Goal: Transaction & Acquisition: Register for event/course

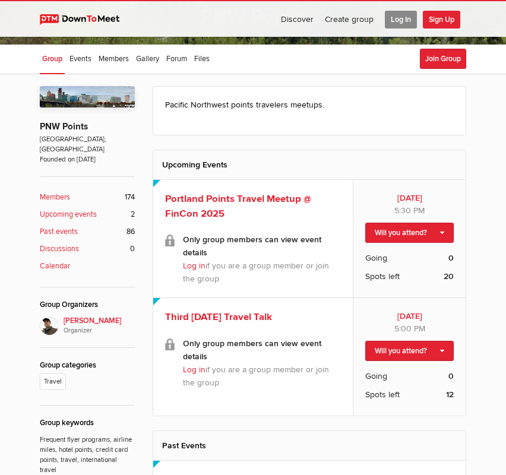
scroll to position [119, 0]
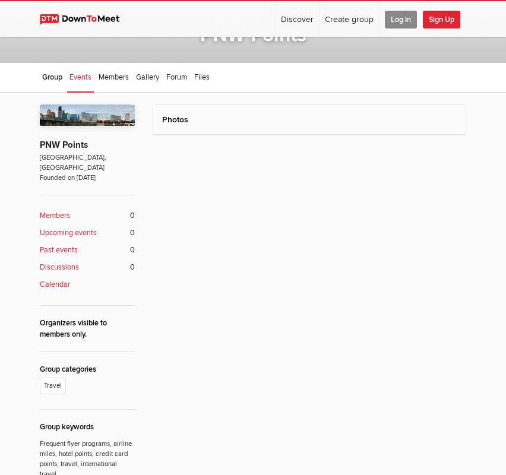
scroll to position [50, 0]
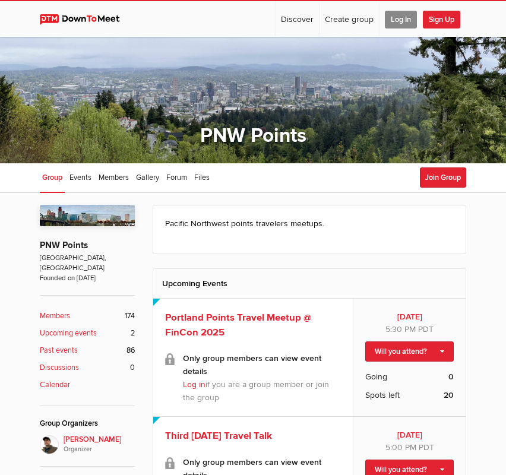
click at [395, 16] on span "Log In" at bounding box center [401, 20] width 32 height 18
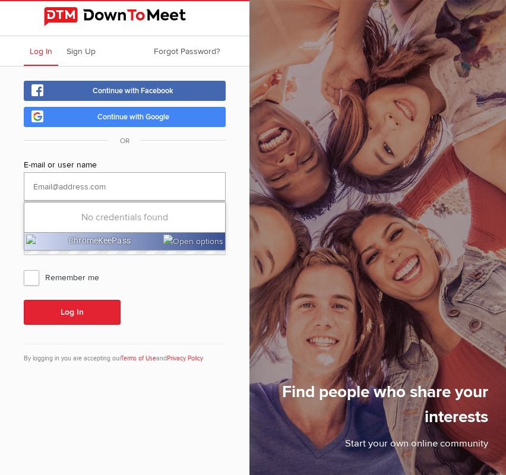
click at [80, 188] on input "text" at bounding box center [125, 186] width 202 height 29
type input "agates999@Hotmail.com"
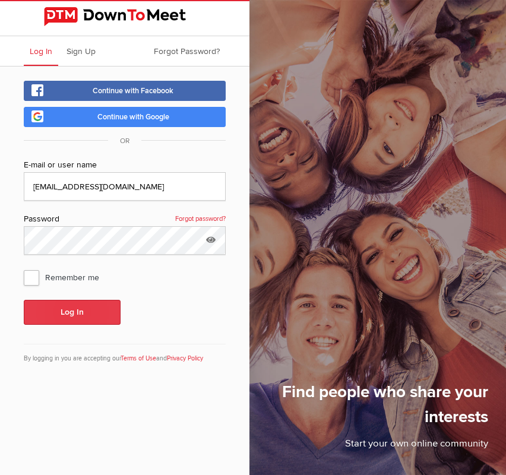
click at [78, 315] on button "Log In" at bounding box center [72, 312] width 97 height 25
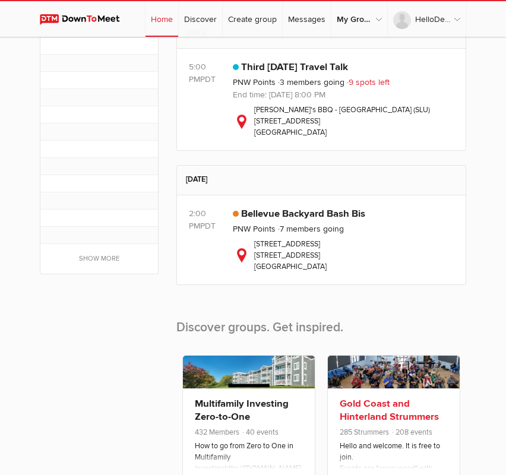
scroll to position [594, 0]
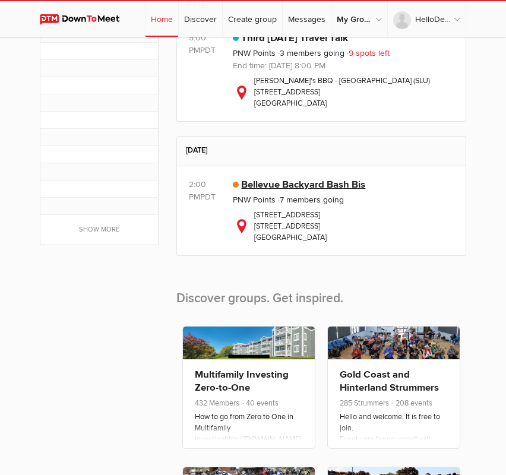
click at [291, 184] on link "Bellevue Backyard Bash Bis" at bounding box center [303, 185] width 124 height 12
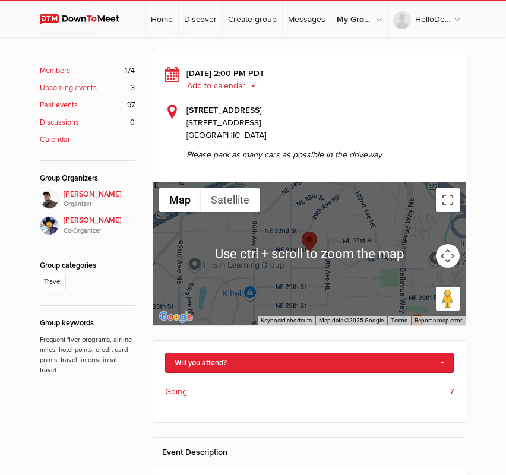
scroll to position [213, 0]
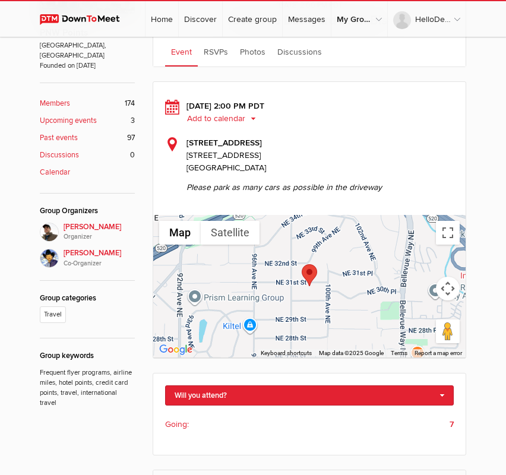
click at [214, 118] on button "Add to calendar" at bounding box center [225, 118] width 78 height 11
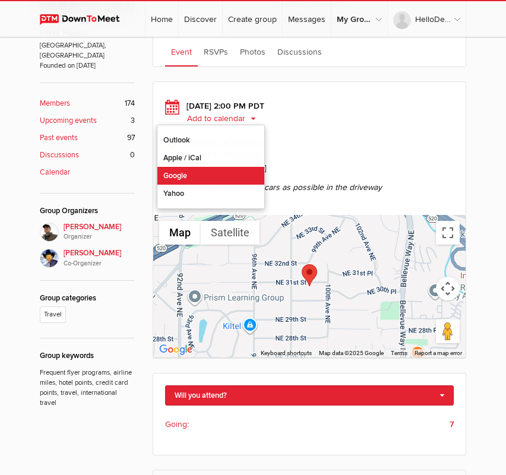
click at [173, 172] on link "Google" at bounding box center [210, 176] width 107 height 18
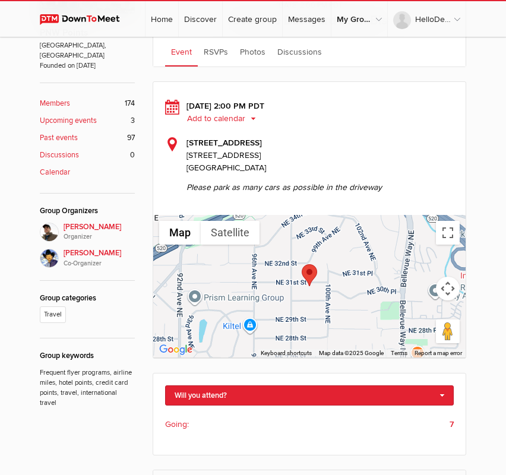
click at [231, 118] on button "Add to calendar" at bounding box center [225, 118] width 78 height 11
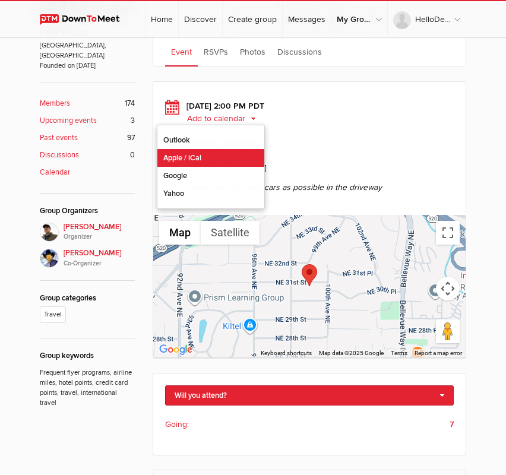
click at [176, 157] on link "Apple / iCal" at bounding box center [210, 158] width 107 height 18
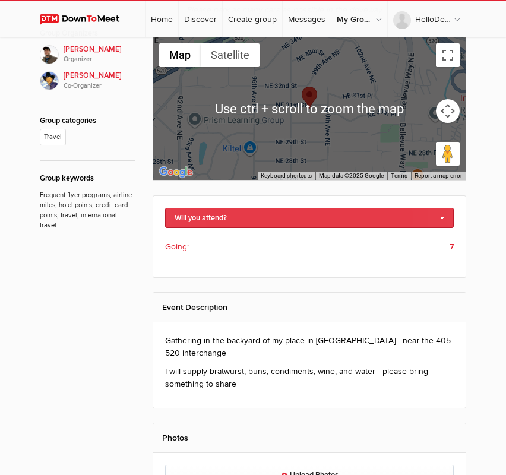
scroll to position [391, 0]
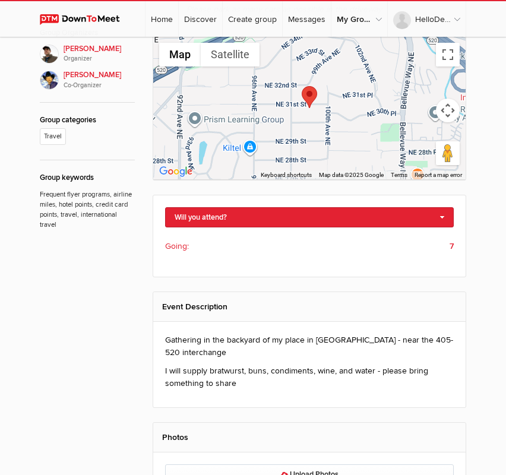
click at [184, 248] on span "Going:" at bounding box center [177, 246] width 24 height 12
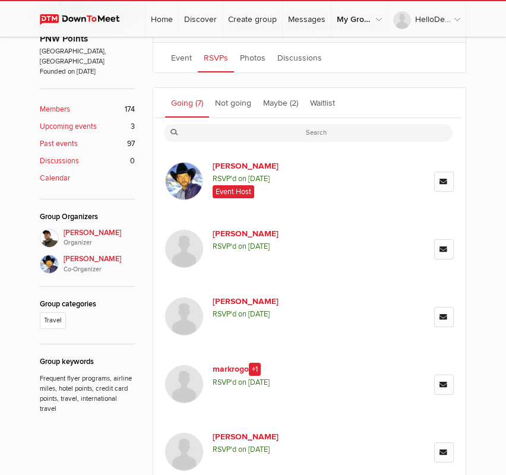
scroll to position [201, 0]
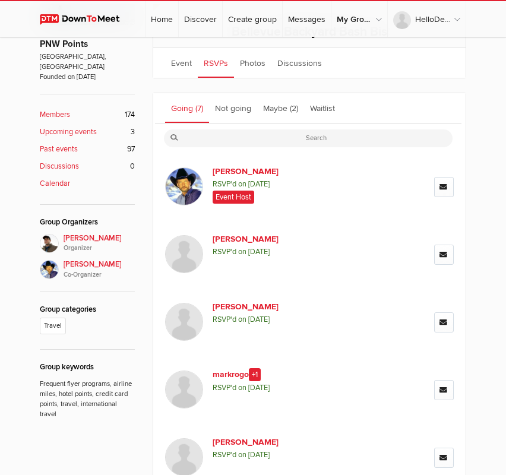
click at [177, 108] on link "Going (7)" at bounding box center [187, 108] width 44 height 30
click at [178, 63] on link "Event" at bounding box center [181, 63] width 33 height 30
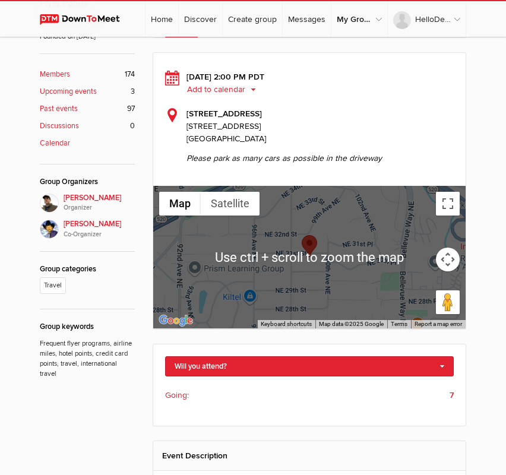
scroll to position [261, 0]
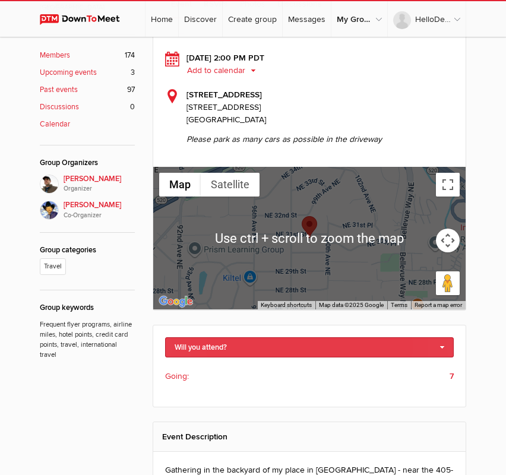
click at [245, 352] on link "Will you attend?" at bounding box center [309, 347] width 289 height 20
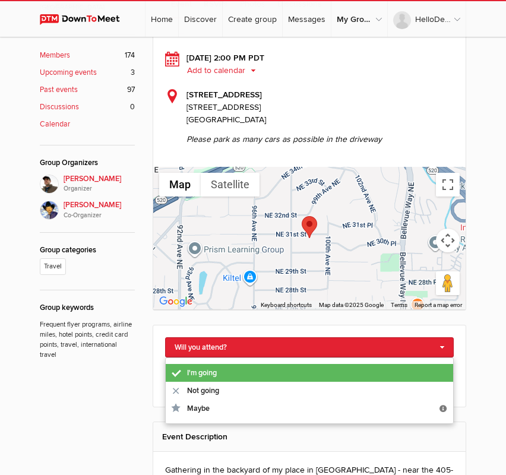
click at [205, 374] on link "I'm going" at bounding box center [309, 373] width 287 height 18
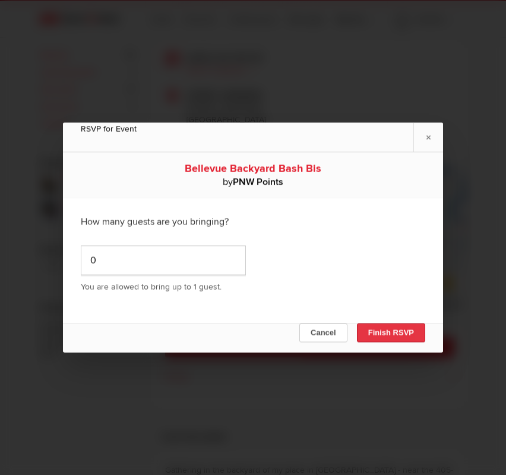
click at [382, 332] on button "Finish RSVP" at bounding box center [391, 333] width 68 height 19
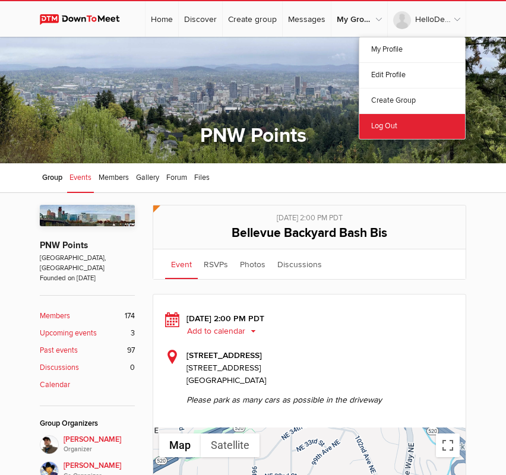
click at [379, 123] on link "Log Out" at bounding box center [412, 126] width 106 height 26
